Goal: Transaction & Acquisition: Purchase product/service

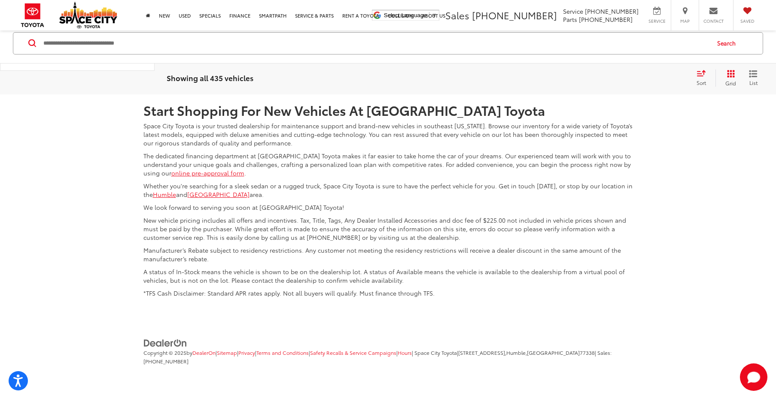
scroll to position [4193, 0]
drag, startPoint x: 363, startPoint y: 196, endPoint x: 481, endPoint y: 202, distance: 117.8
click at [481, 117] on h2 "Start Shopping For New Vehicles At [GEOGRAPHIC_DATA] Toyota" at bounding box center [387, 110] width 489 height 14
copy h2 "Space City Toyota"
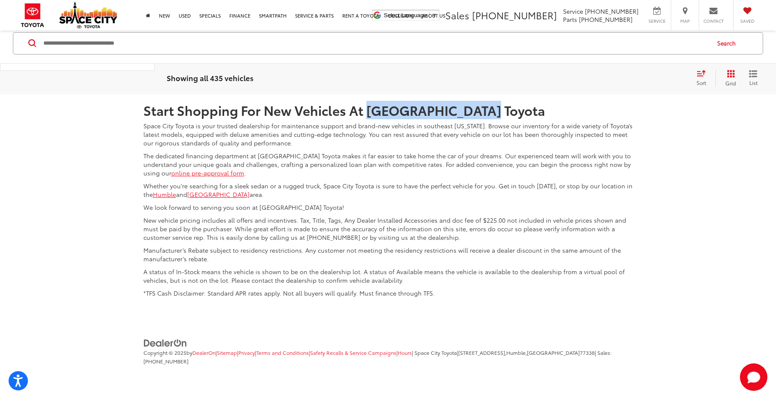
copy h2 "Space City Toyota"
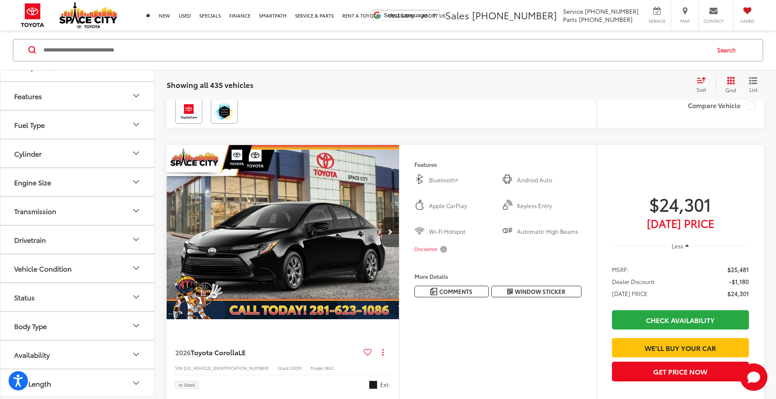
scroll to position [4278, 0]
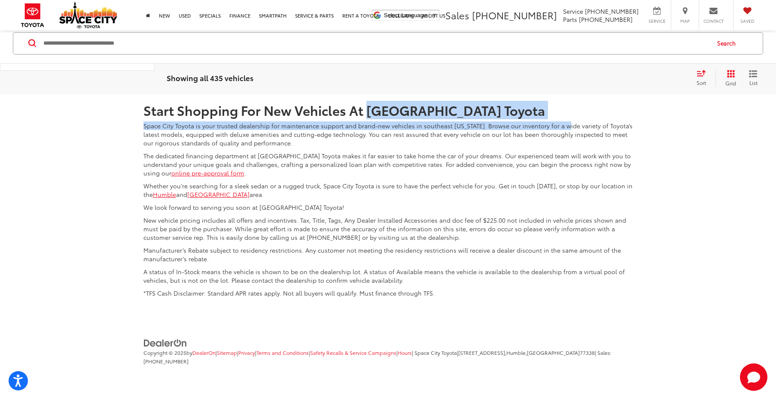
copy div "Space City Toyota Space City Toyota is your trusted dealership for maintenance …"
drag, startPoint x: 364, startPoint y: 110, endPoint x: 560, endPoint y: 118, distance: 196.7
click at [560, 118] on div "Start Shopping For New Vehicles At [GEOGRAPHIC_DATA] Toyota Space City Toyota i…" at bounding box center [388, 197] width 502 height 207
click at [480, 108] on h2 "Start Shopping For New Vehicles At [GEOGRAPHIC_DATA] Toyota" at bounding box center [387, 110] width 489 height 14
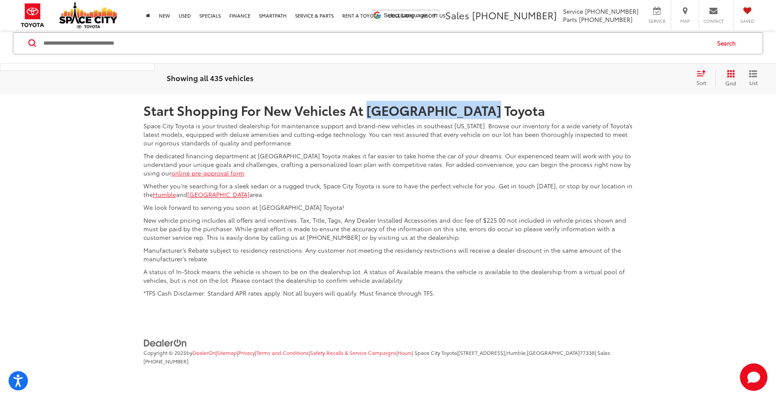
copy h2 "Space City Toyota"
drag, startPoint x: 478, startPoint y: 109, endPoint x: 363, endPoint y: 115, distance: 115.2
click at [363, 115] on h2 "Start Shopping For New Vehicles At [GEOGRAPHIC_DATA] Toyota" at bounding box center [387, 110] width 489 height 14
